Goal: Task Accomplishment & Management: Manage account settings

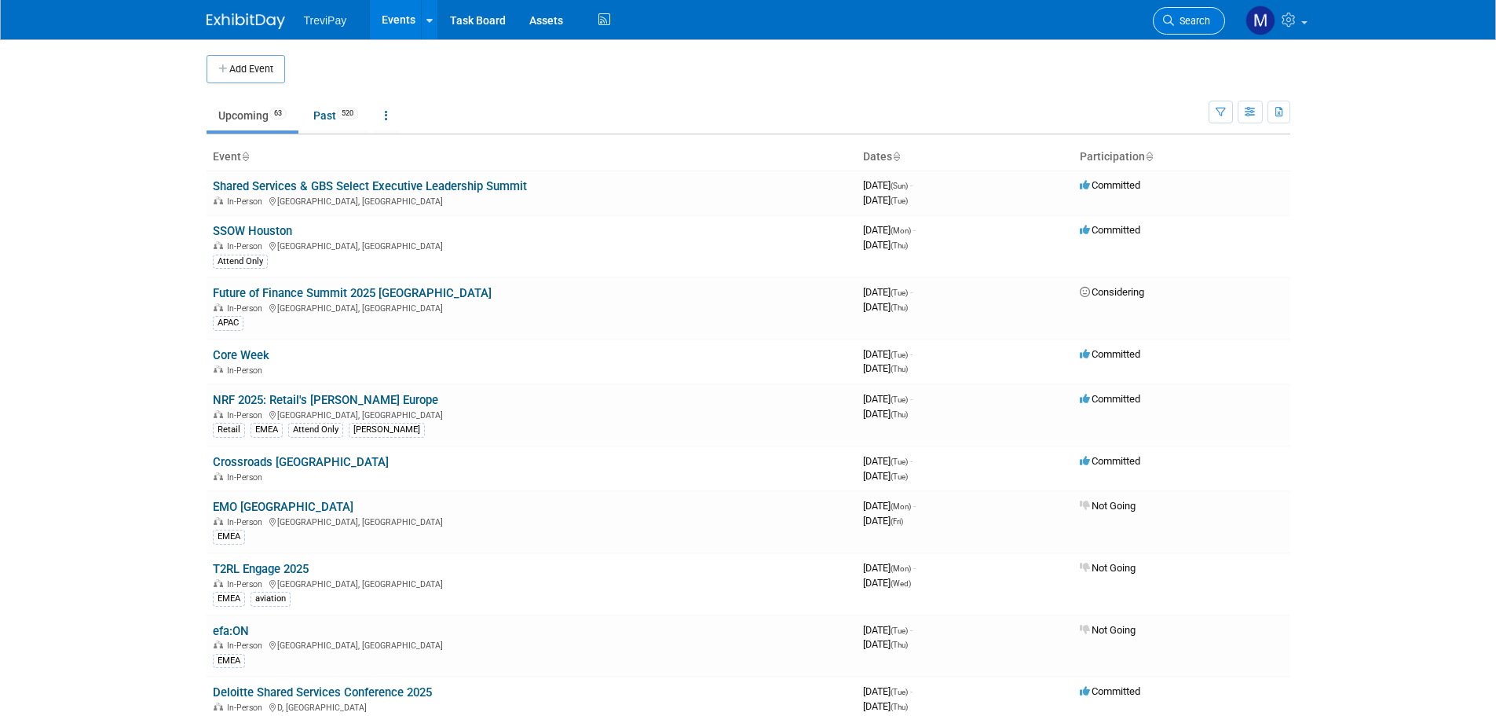
click at [1168, 23] on icon at bounding box center [1168, 20] width 11 height 11
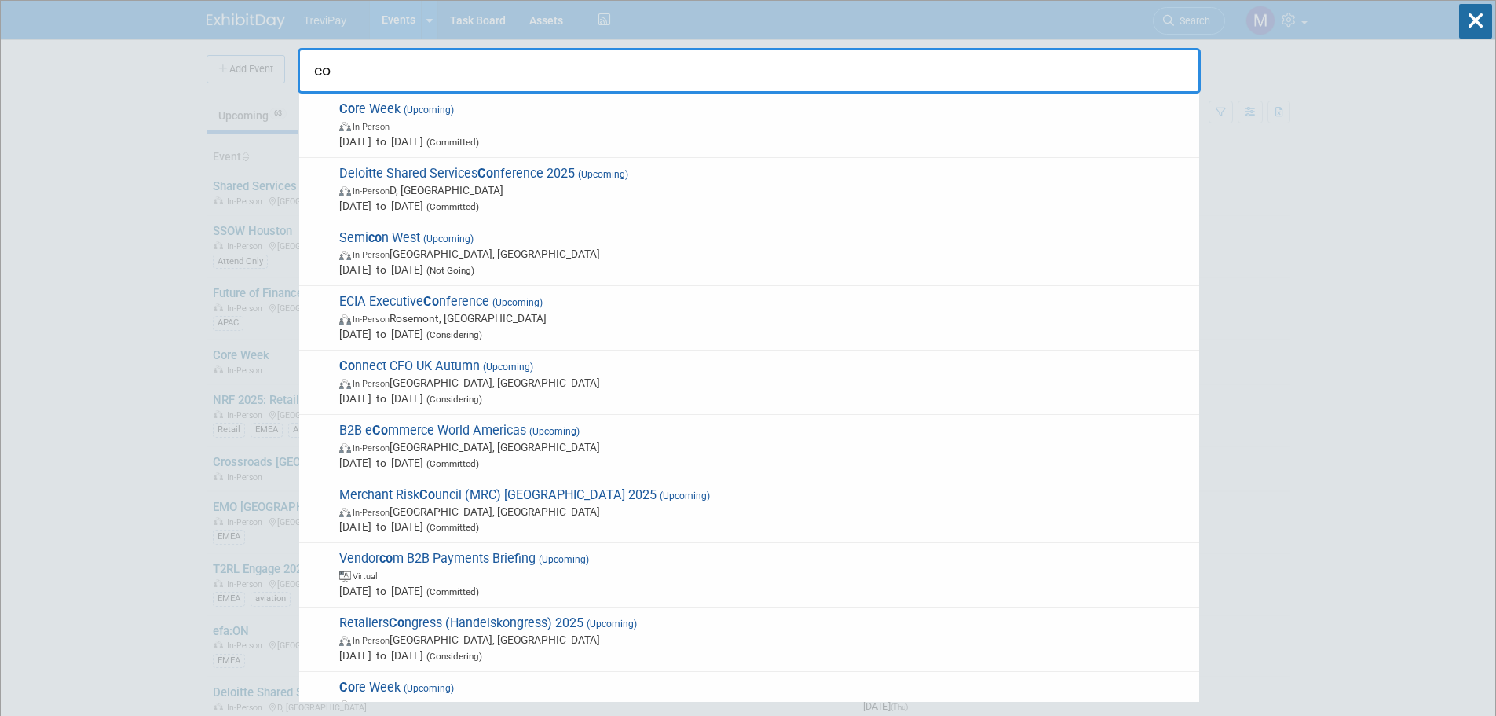
type input "c"
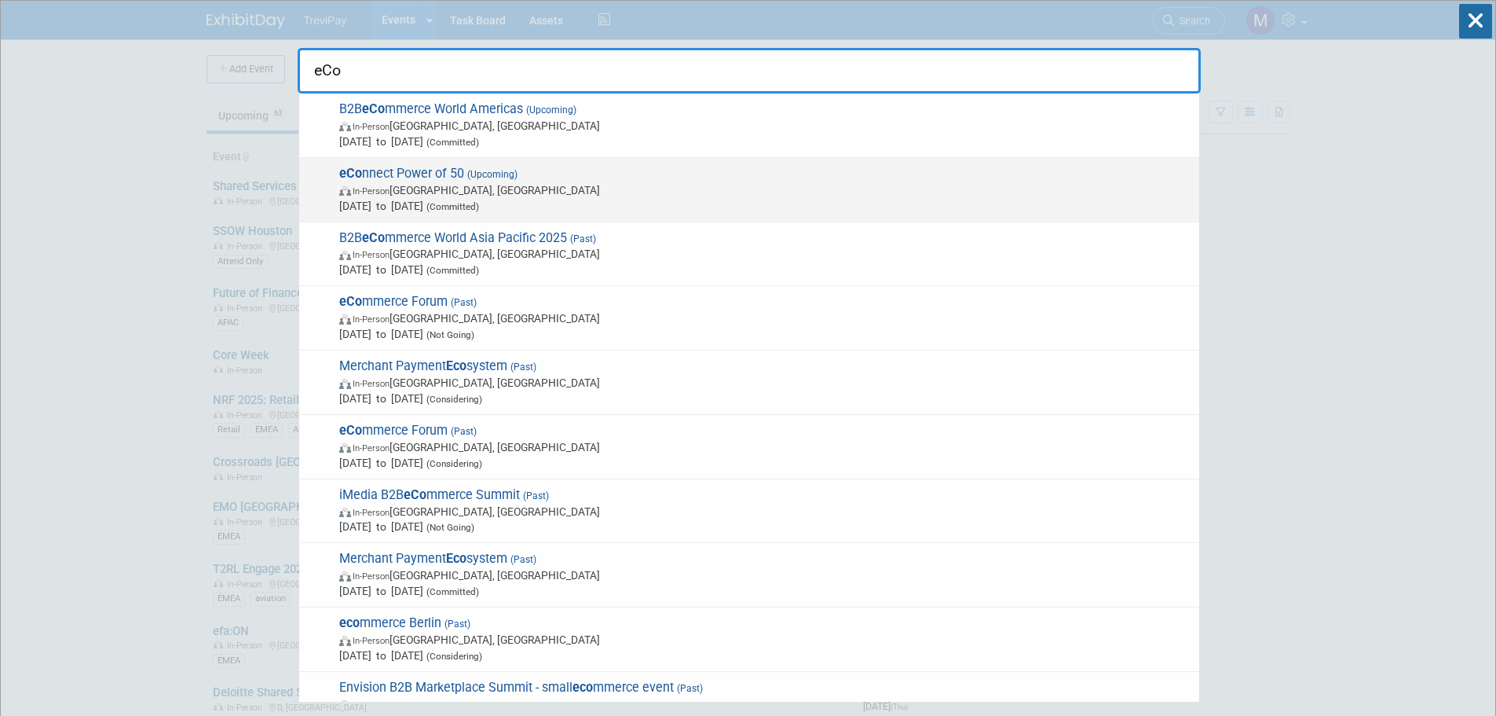
type input "eCo"
click at [397, 171] on span "eCo nnect Power of 50 (Upcoming) In-Person [GEOGRAPHIC_DATA], [GEOGRAPHIC_DATA]…" at bounding box center [763, 190] width 857 height 48
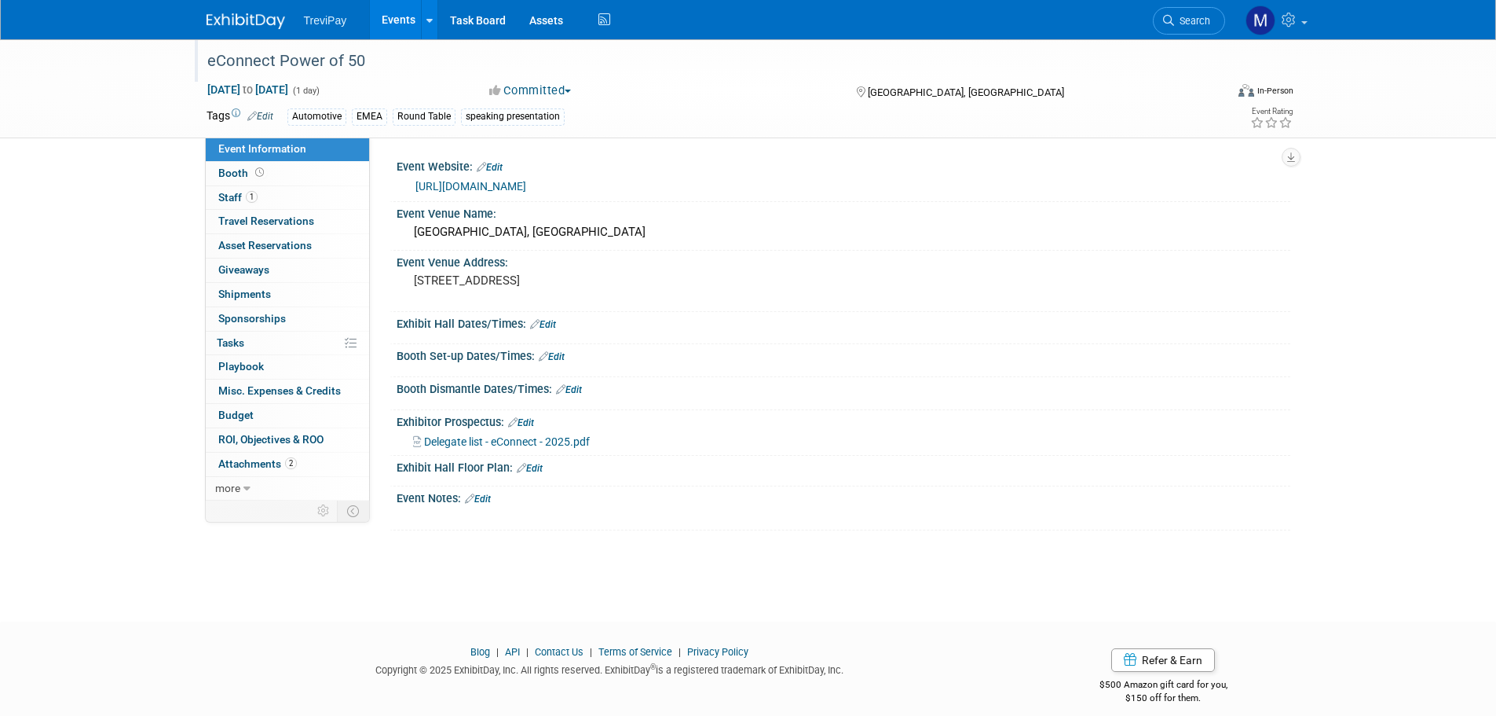
click at [396, 64] on div "eConnect Power of 50" at bounding box center [702, 61] width 1000 height 28
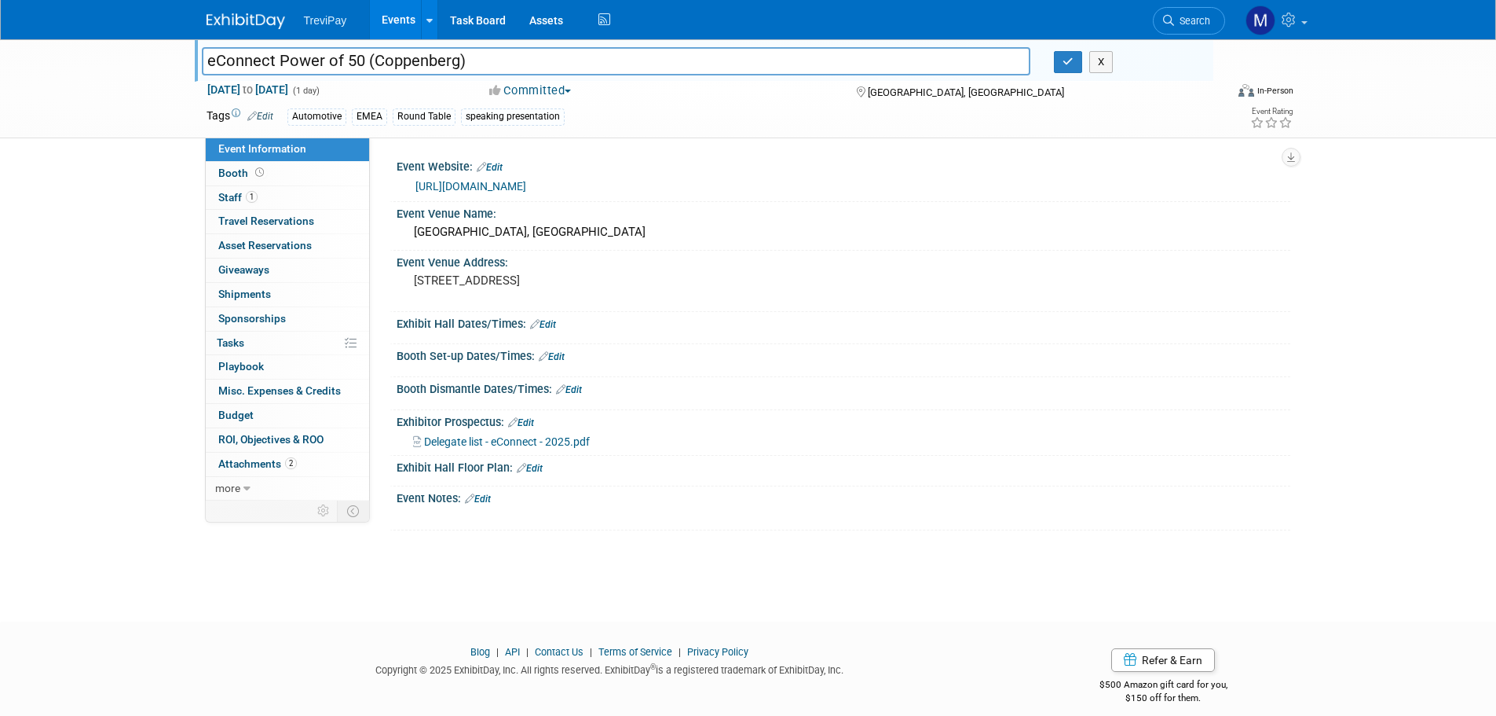
click at [424, 53] on input "eConnect Power of 50 (Coppenberg)" at bounding box center [616, 60] width 829 height 27
type input "eConnect Power of 50 (Copperberg)"
click at [1075, 67] on button "button" at bounding box center [1068, 62] width 28 height 22
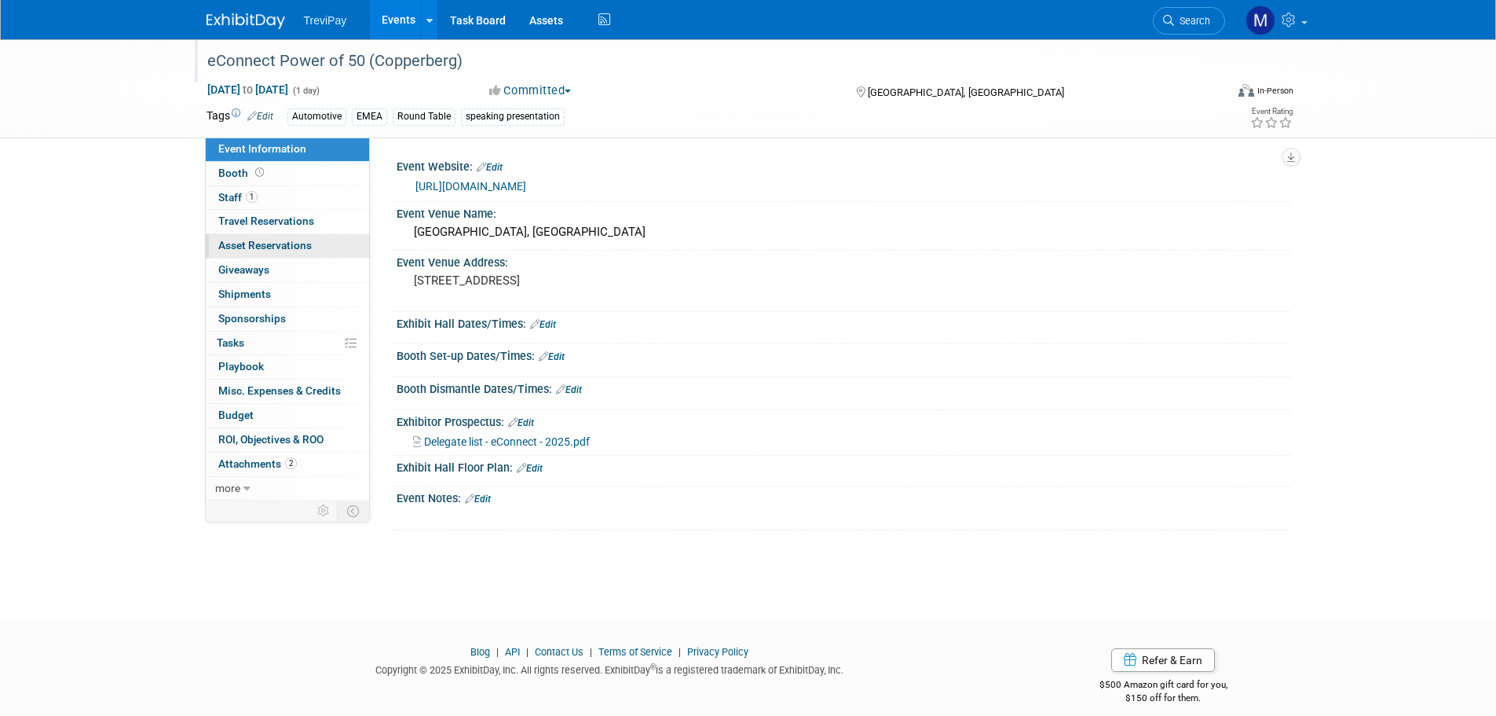
scroll to position [16, 0]
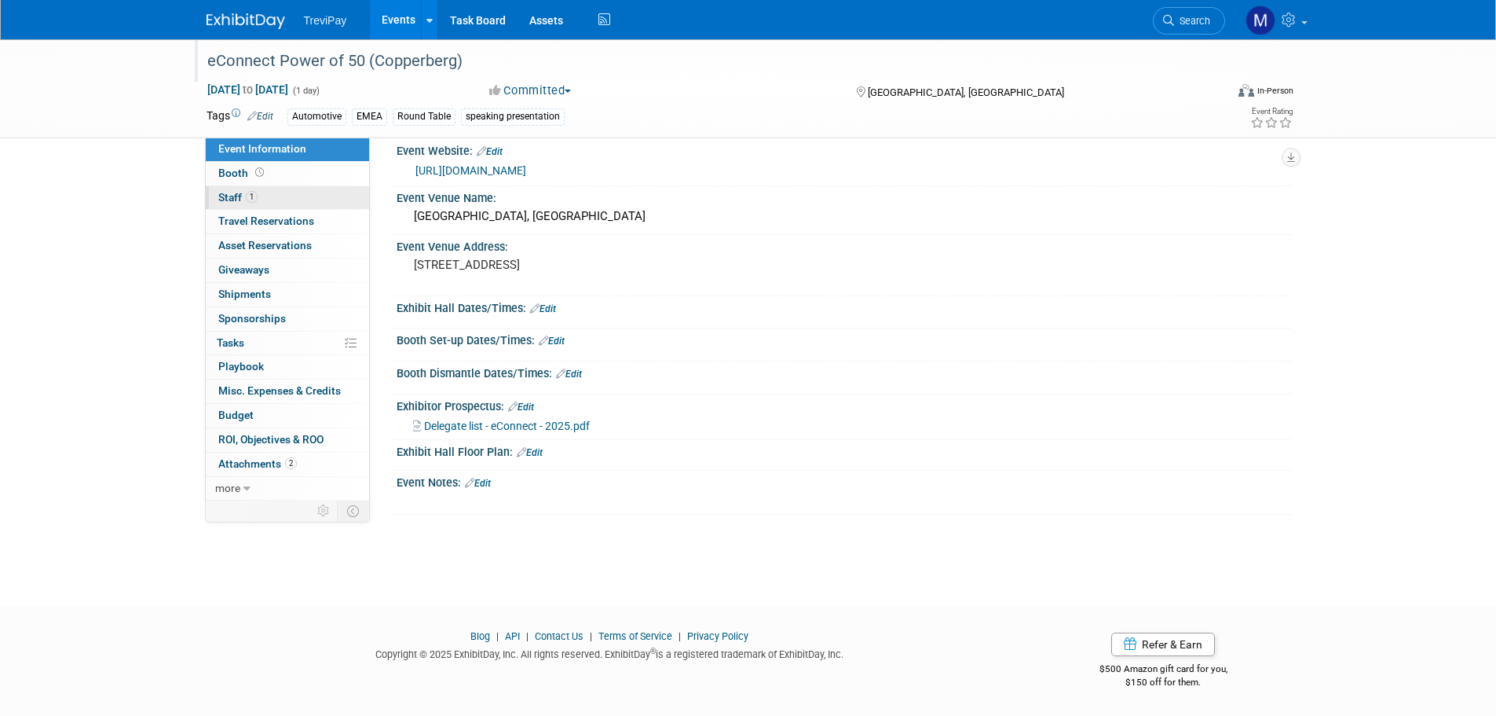
click at [284, 188] on link "1 Staff 1" at bounding box center [287, 198] width 163 height 24
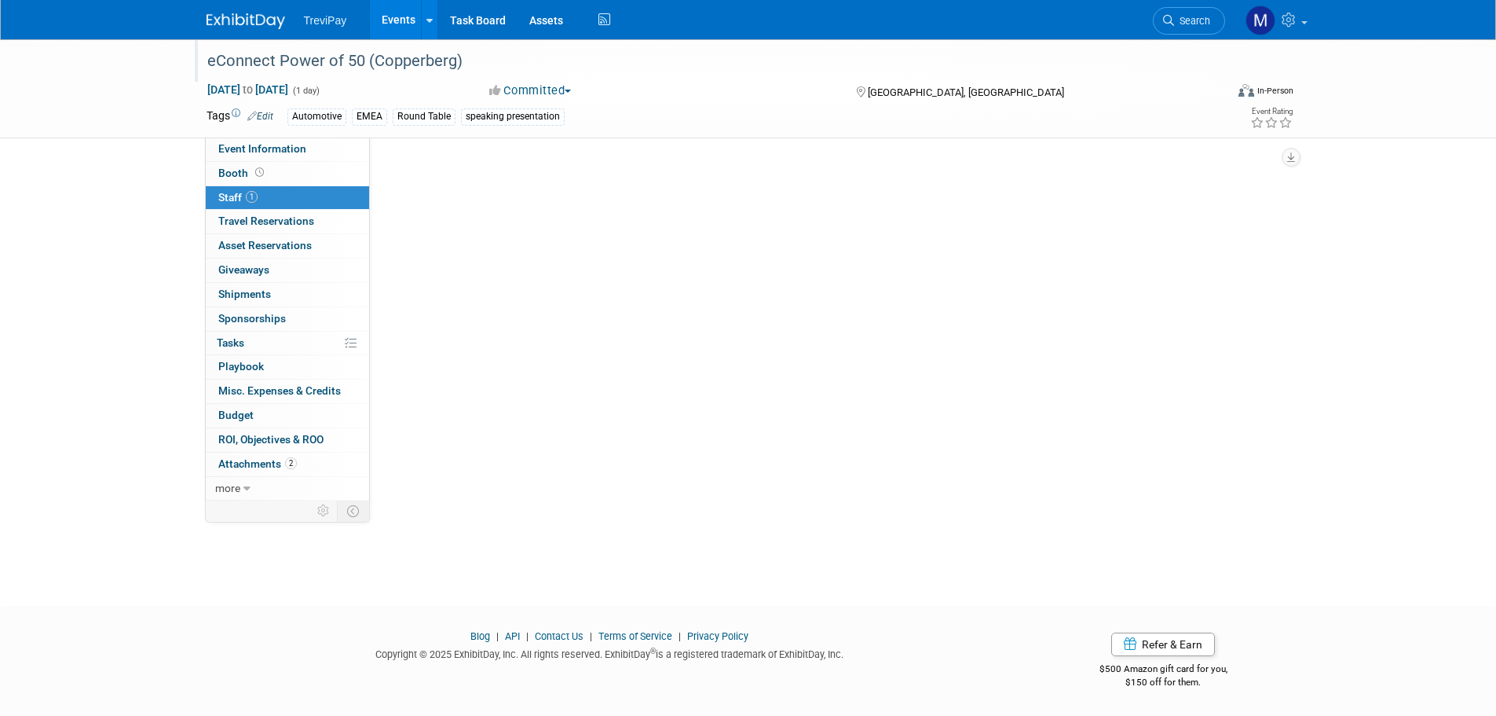
scroll to position [0, 0]
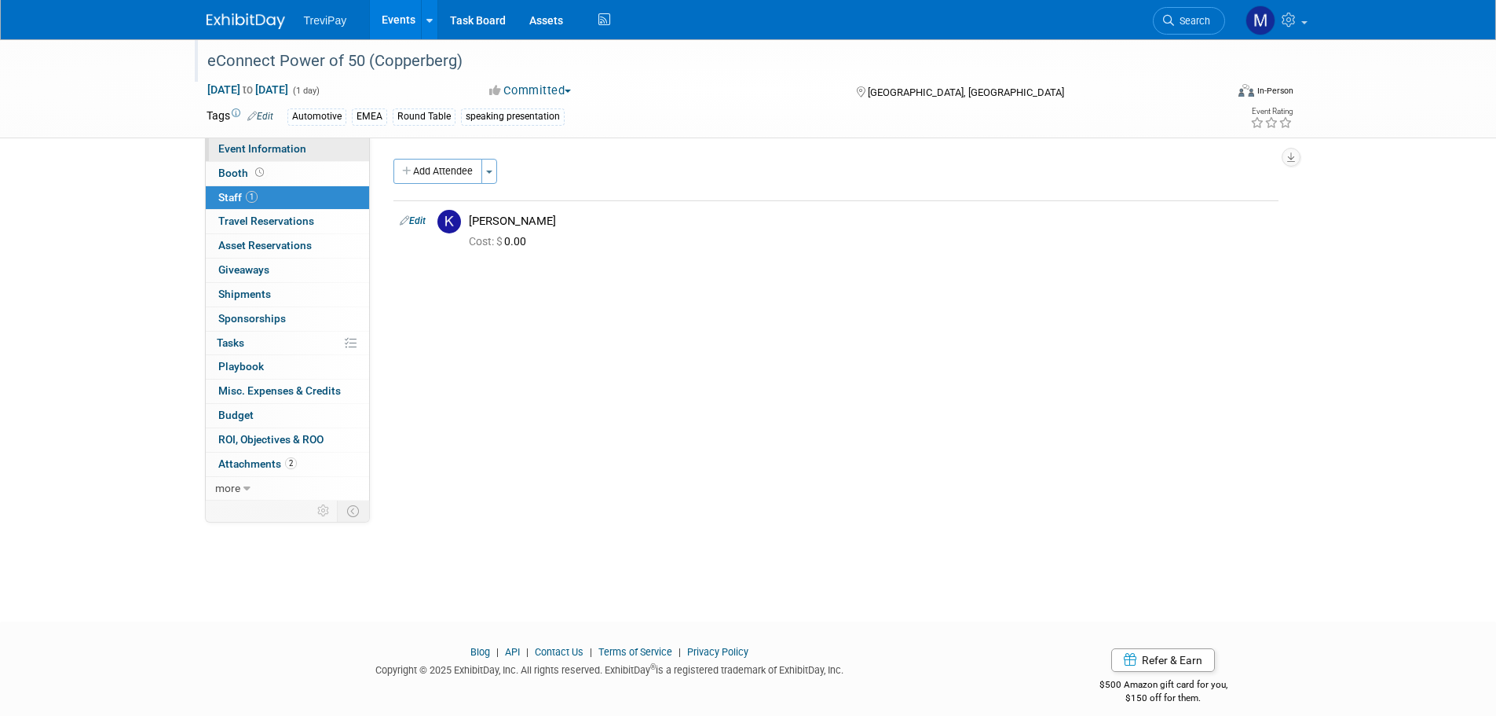
click at [285, 155] on link "Event Information" at bounding box center [287, 149] width 163 height 24
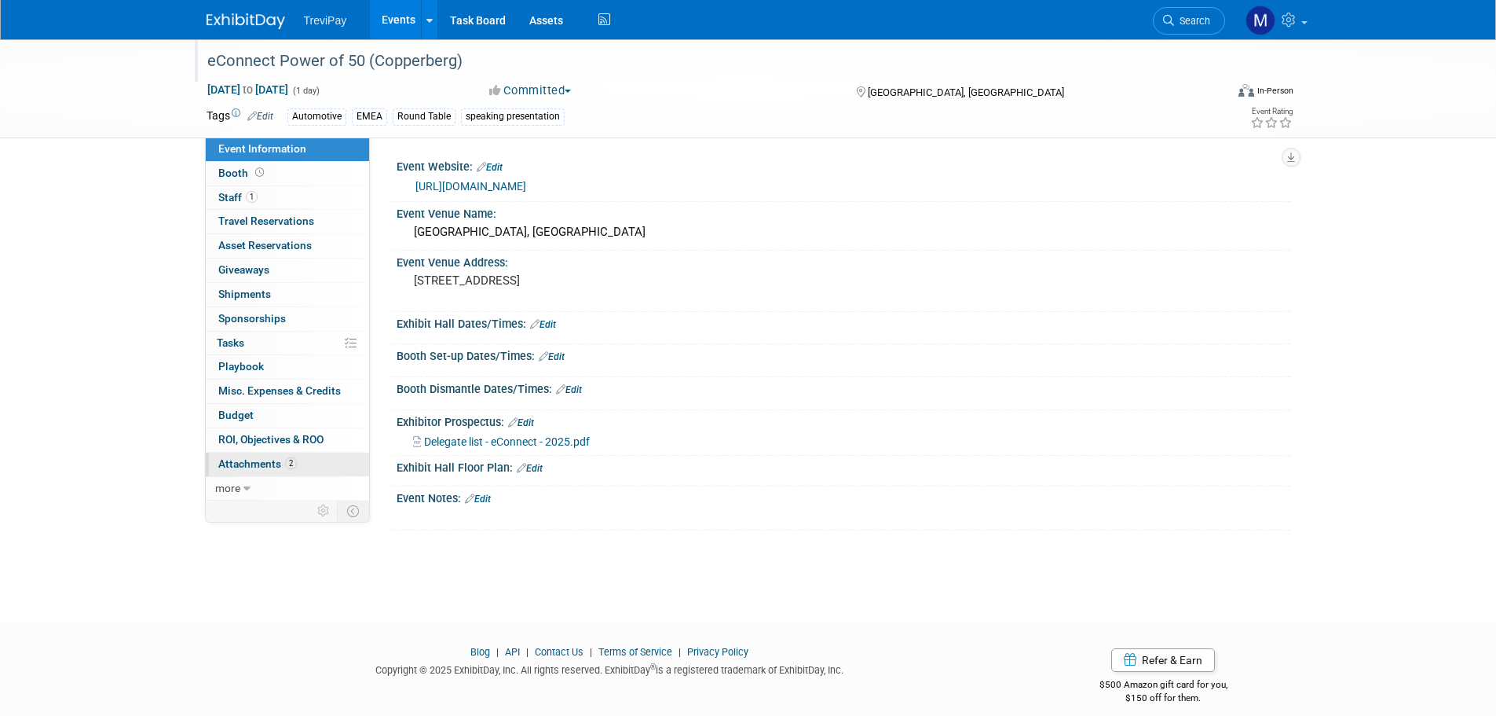
click at [257, 462] on span "Attachments 2" at bounding box center [257, 463] width 79 height 13
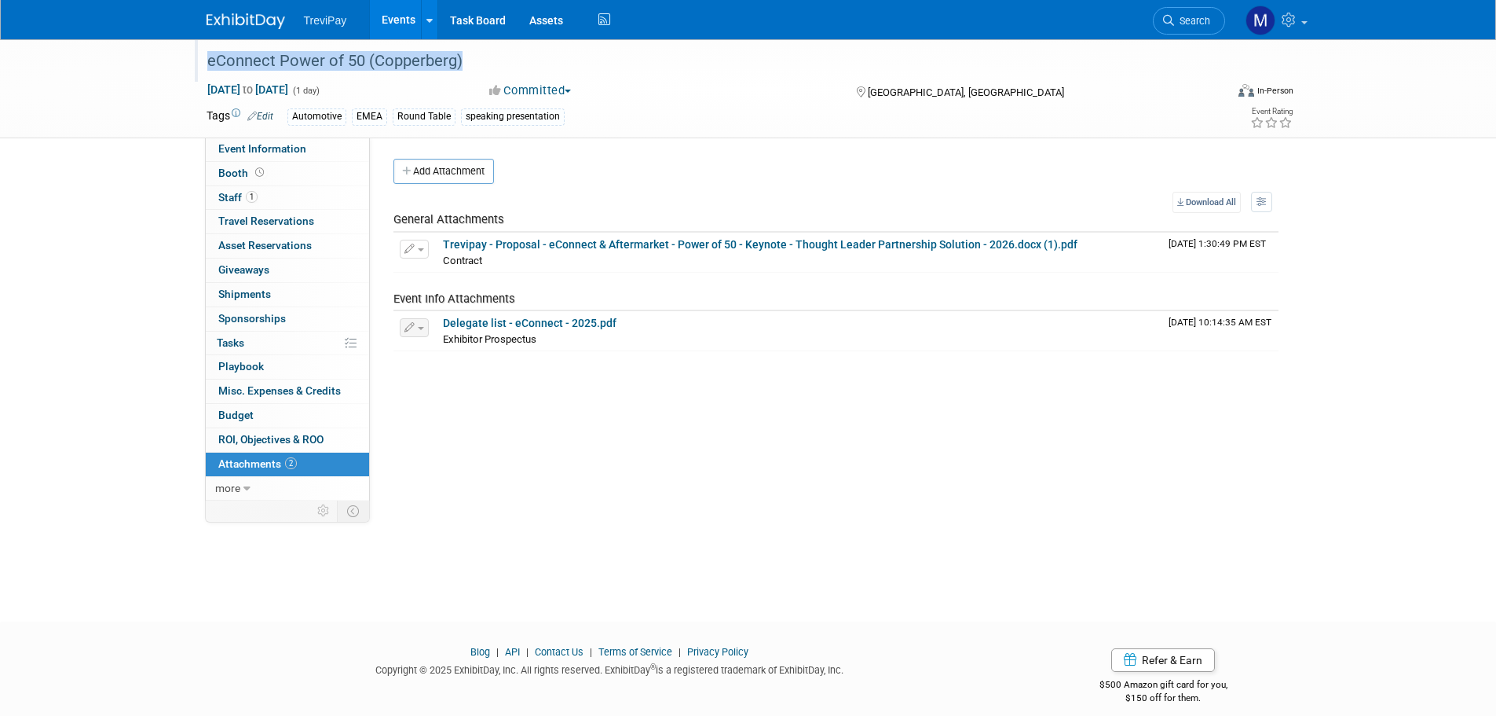
drag, startPoint x: 489, startPoint y: 62, endPoint x: 209, endPoint y: 69, distance: 280.5
click at [209, 69] on div "eConnect Power of 50 (Copperberg)" at bounding box center [702, 61] width 1000 height 28
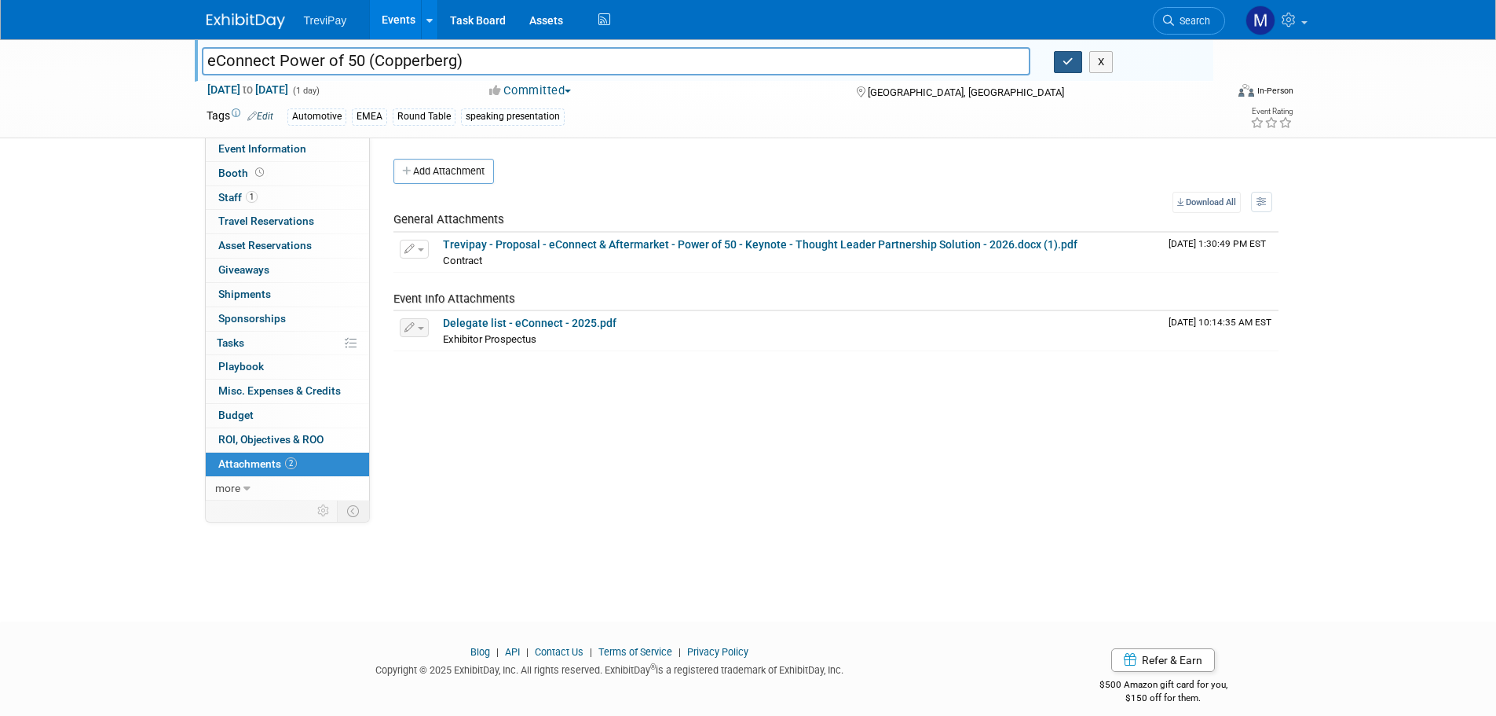
click at [1057, 67] on button "button" at bounding box center [1068, 62] width 28 height 22
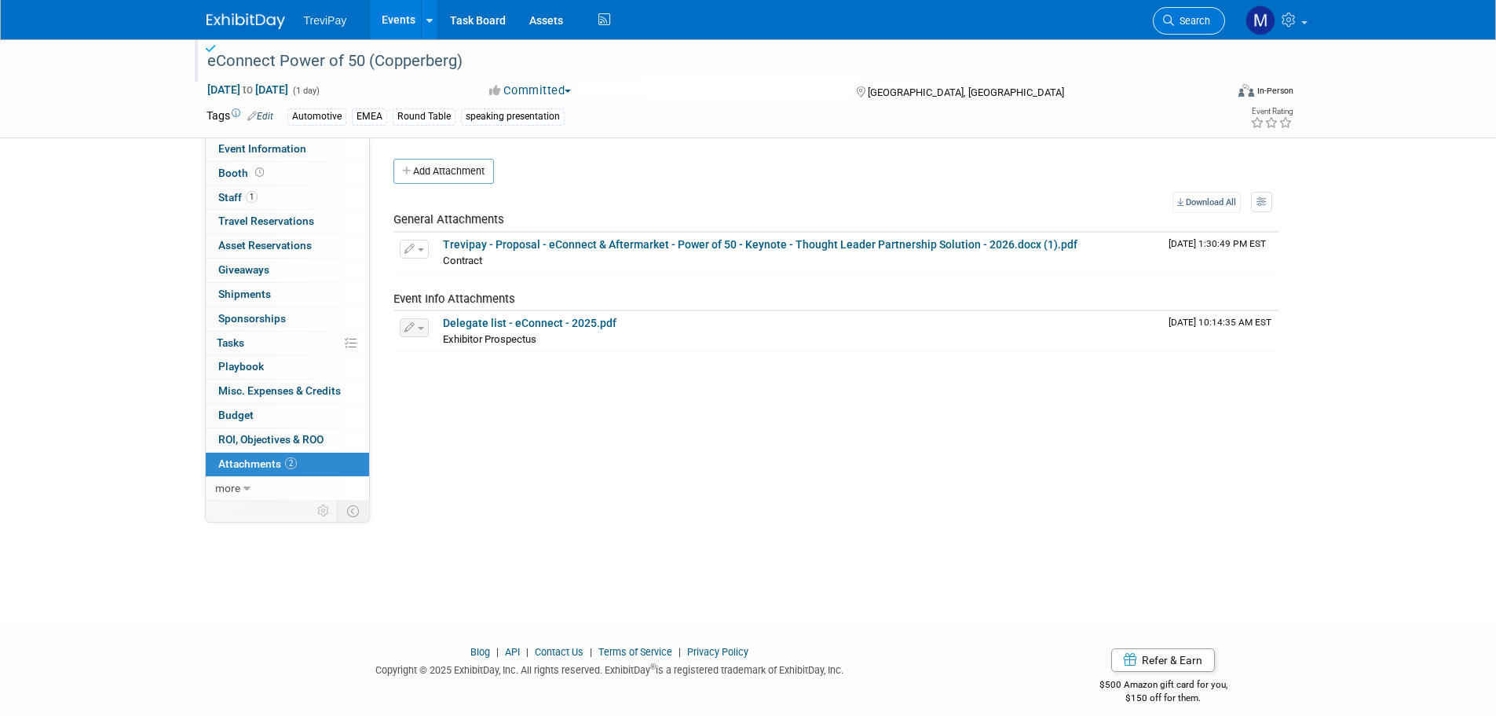
click at [1177, 9] on link "Search" at bounding box center [1189, 20] width 72 height 27
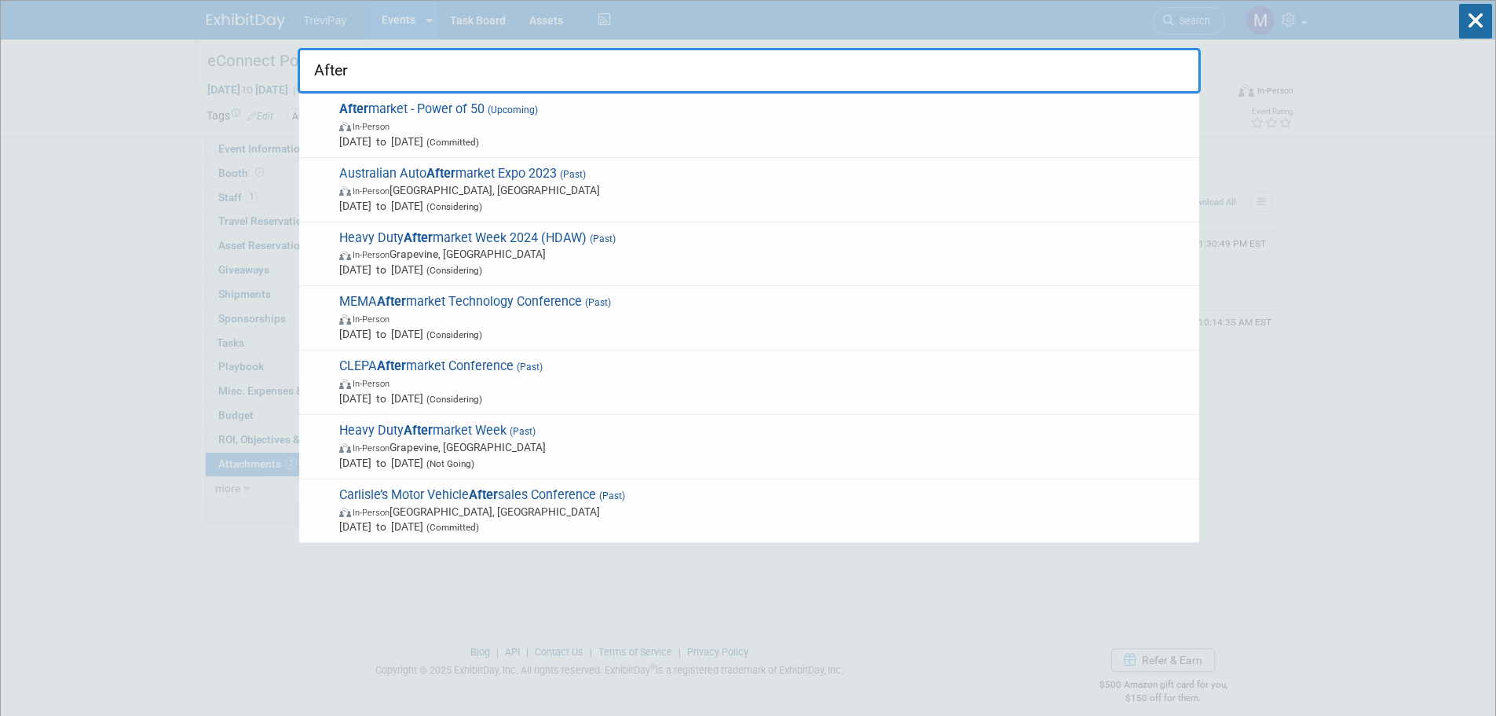
type input "After"
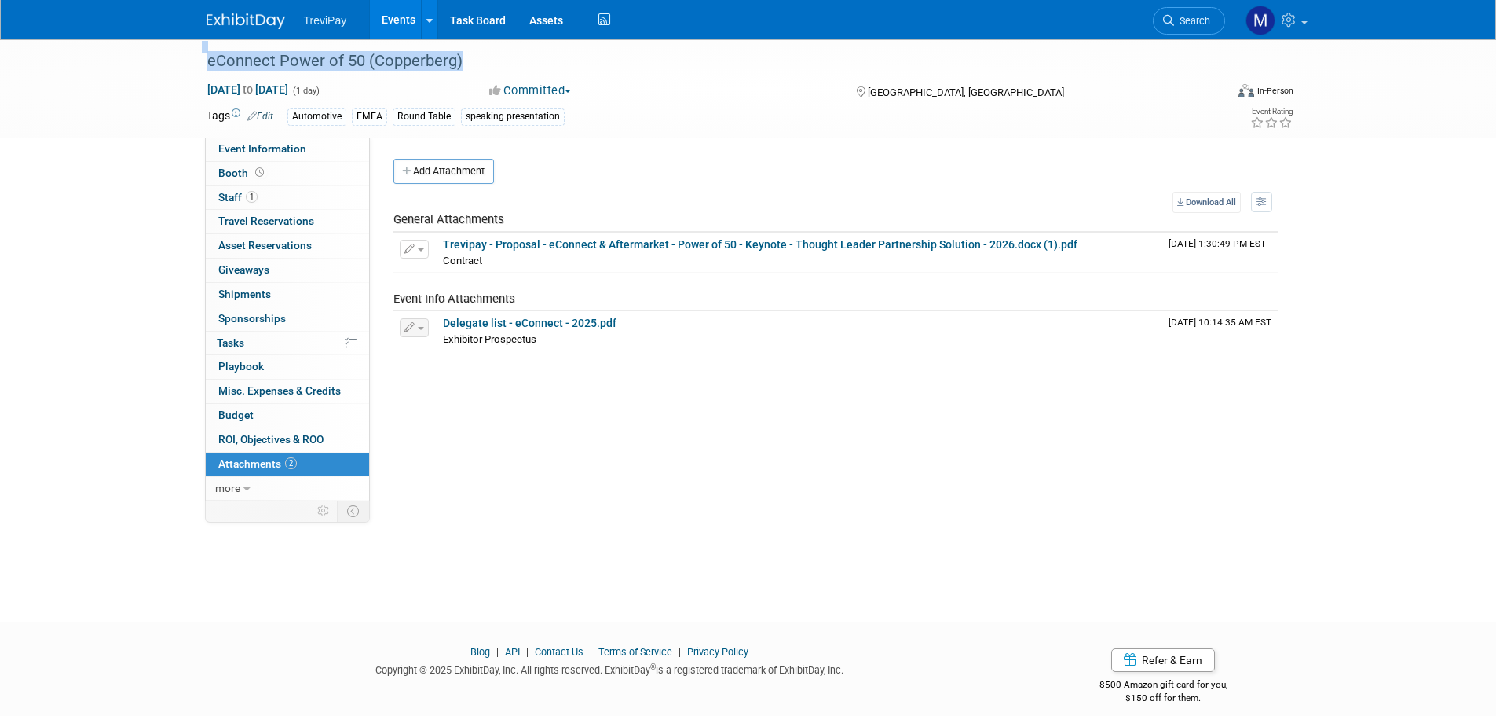
drag, startPoint x: 488, startPoint y: 62, endPoint x: 192, endPoint y: 54, distance: 295.4
click at [192, 54] on div "eConnect Power of 50 (Copperberg) Feb 12, 2026 to Feb 12, 2026 (1 day) Feb 12, …" at bounding box center [748, 88] width 1496 height 99
copy div "eConnect Power of 50 (Copperberg)"
